Goal: Register for event/course

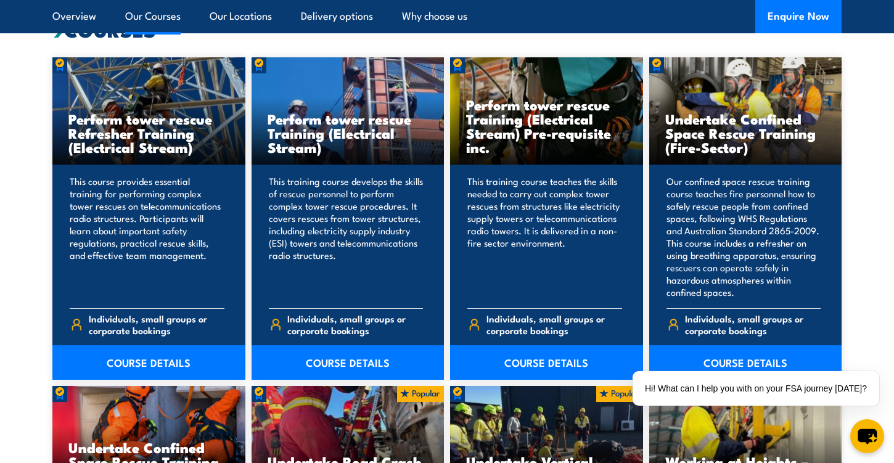
scroll to position [927, 0]
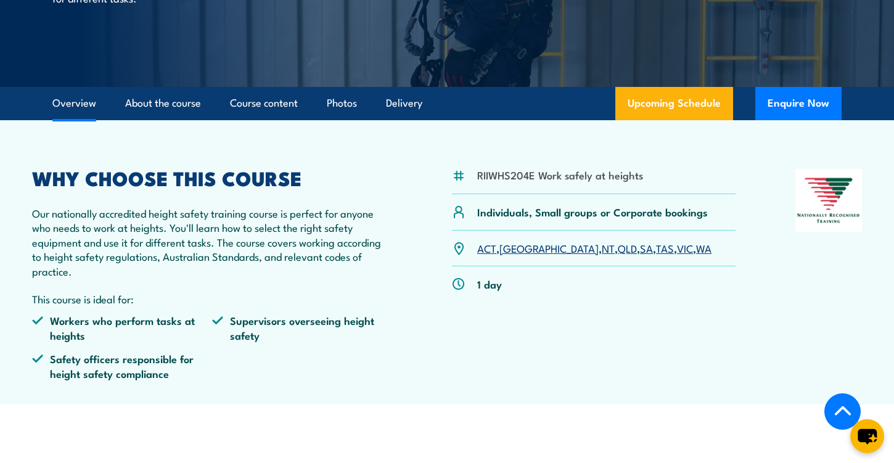
scroll to position [272, 0]
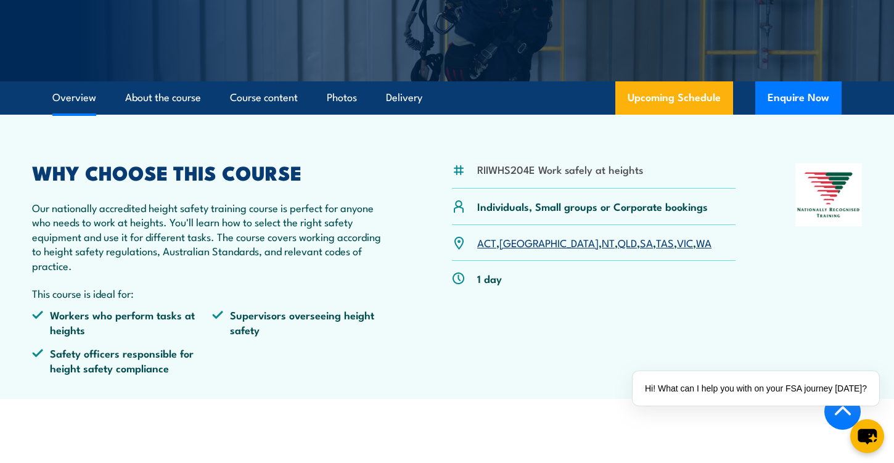
click at [602, 243] on link "NT" at bounding box center [608, 242] width 13 height 15
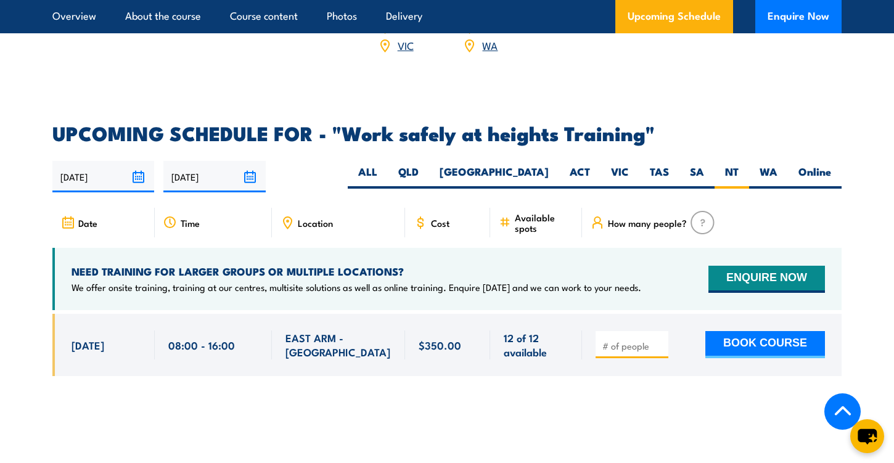
scroll to position [1857, 0]
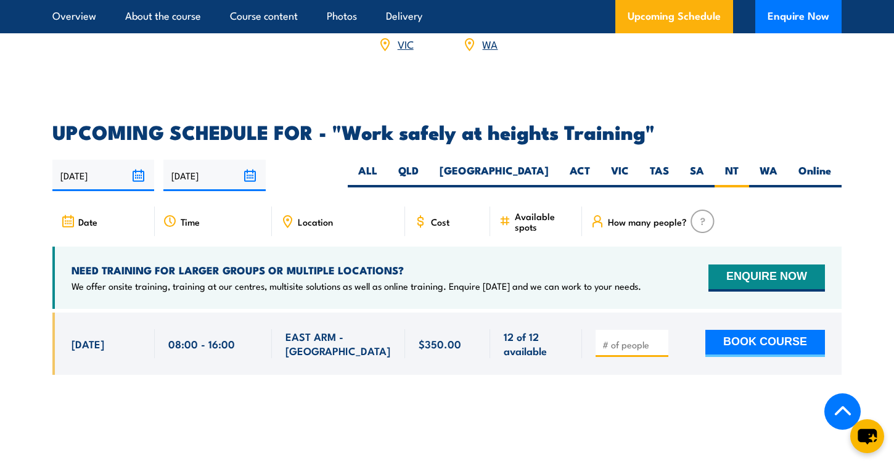
click at [200, 160] on input "[DATE]" at bounding box center [214, 175] width 102 height 31
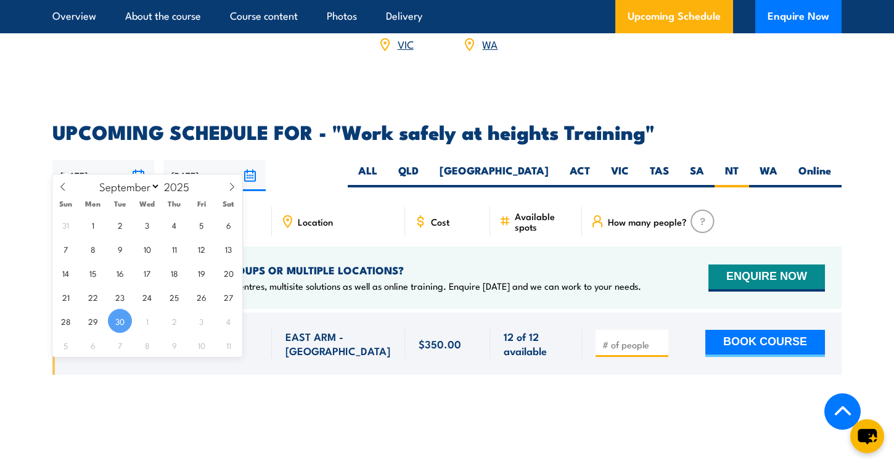
click at [112, 160] on input "[DATE]" at bounding box center [103, 175] width 102 height 31
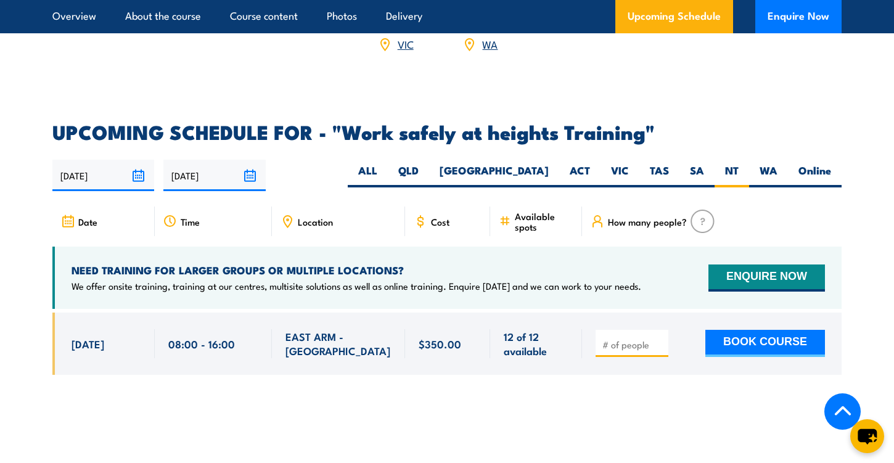
click at [367, 160] on div "[DATE] [DATE]" at bounding box center [446, 175] width 789 height 31
click at [320, 216] on span "Location" at bounding box center [315, 221] width 35 height 10
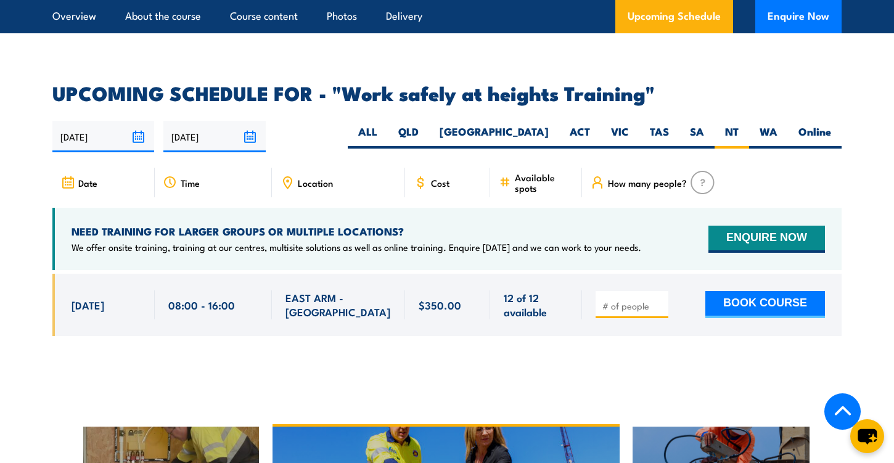
scroll to position [1894, 0]
